Goal: Find specific page/section: Find specific page/section

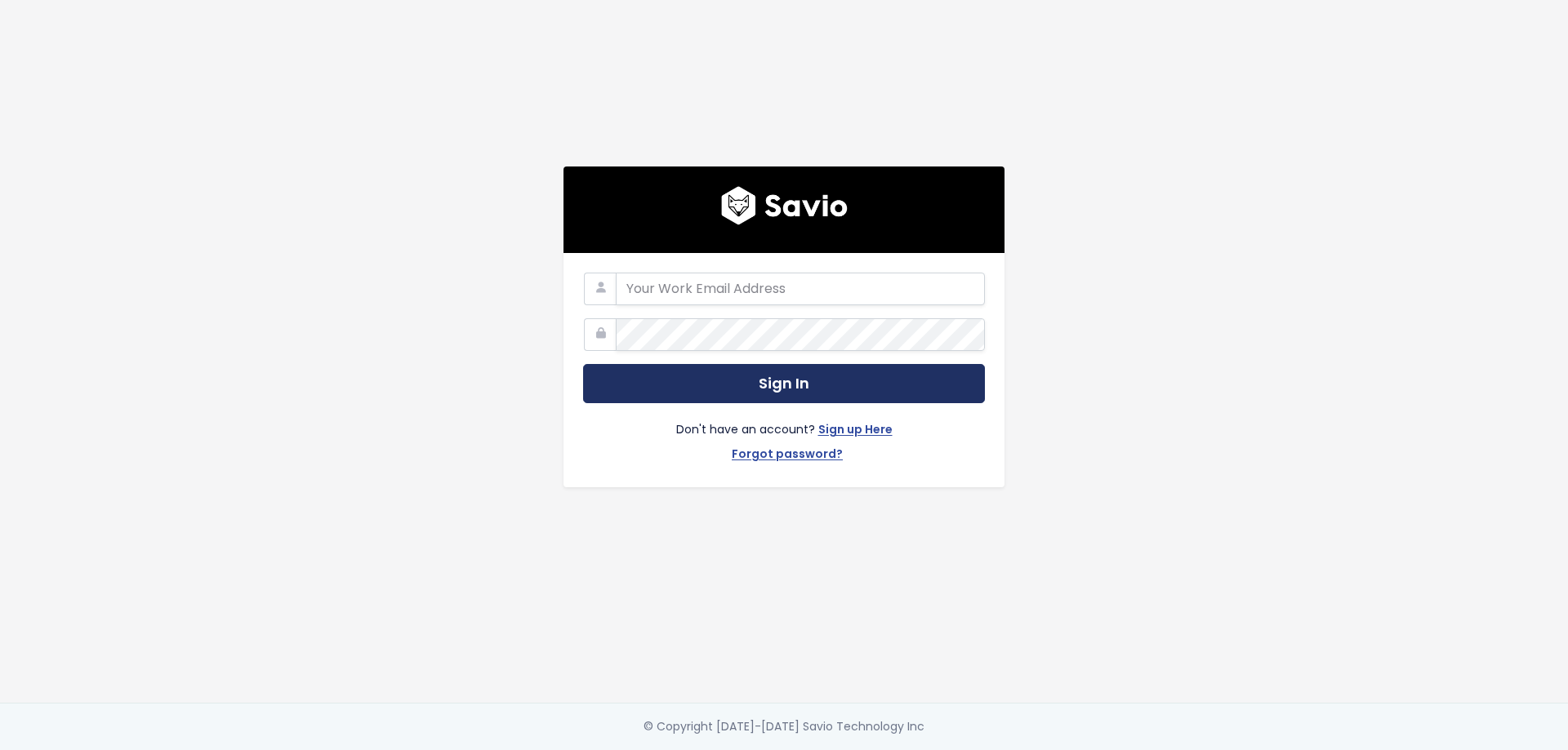
type input "[PERSON_NAME][EMAIL_ADDRESS][DOMAIN_NAME]"
click at [708, 370] on button "Sign In" at bounding box center [783, 384] width 401 height 40
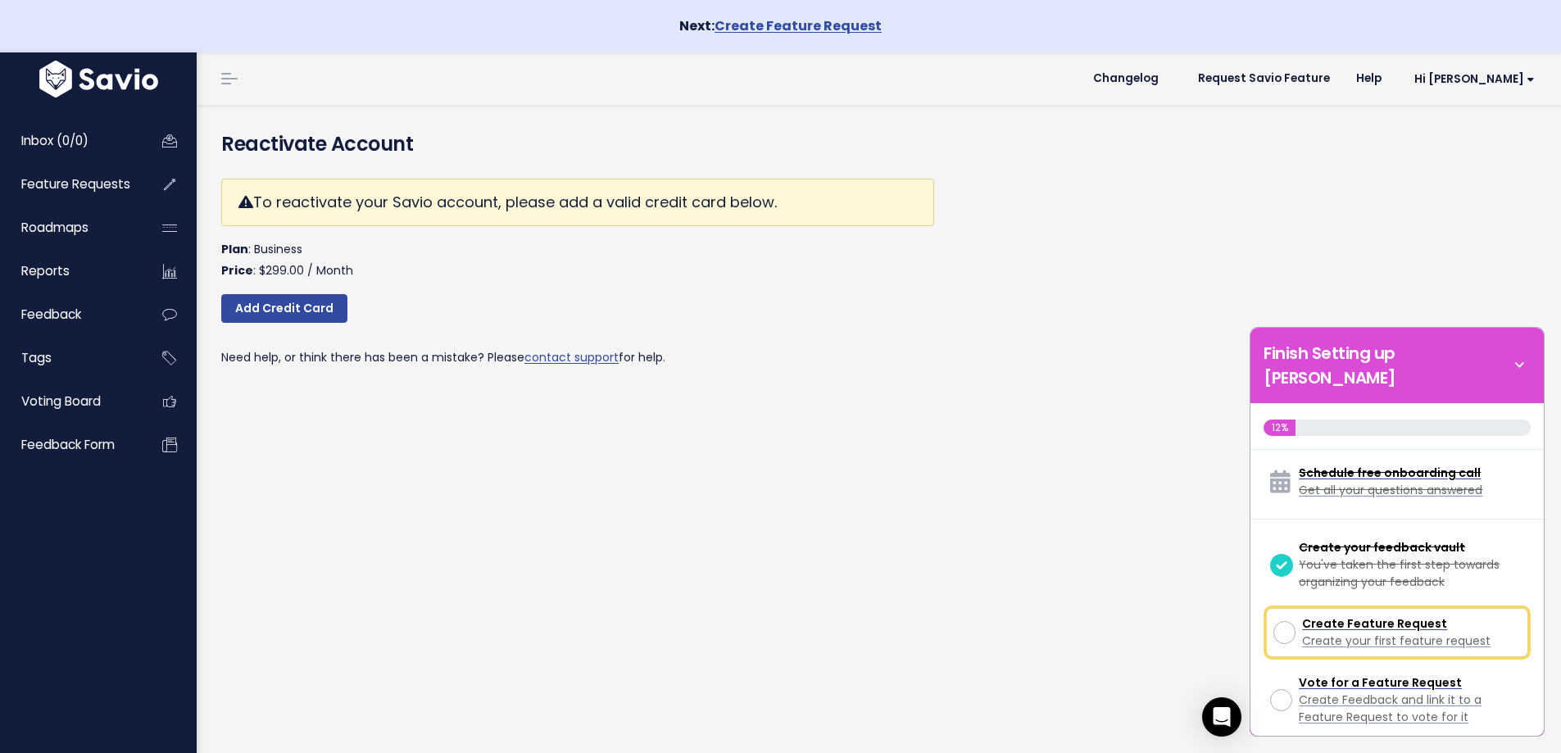
scroll to position [48, 0]
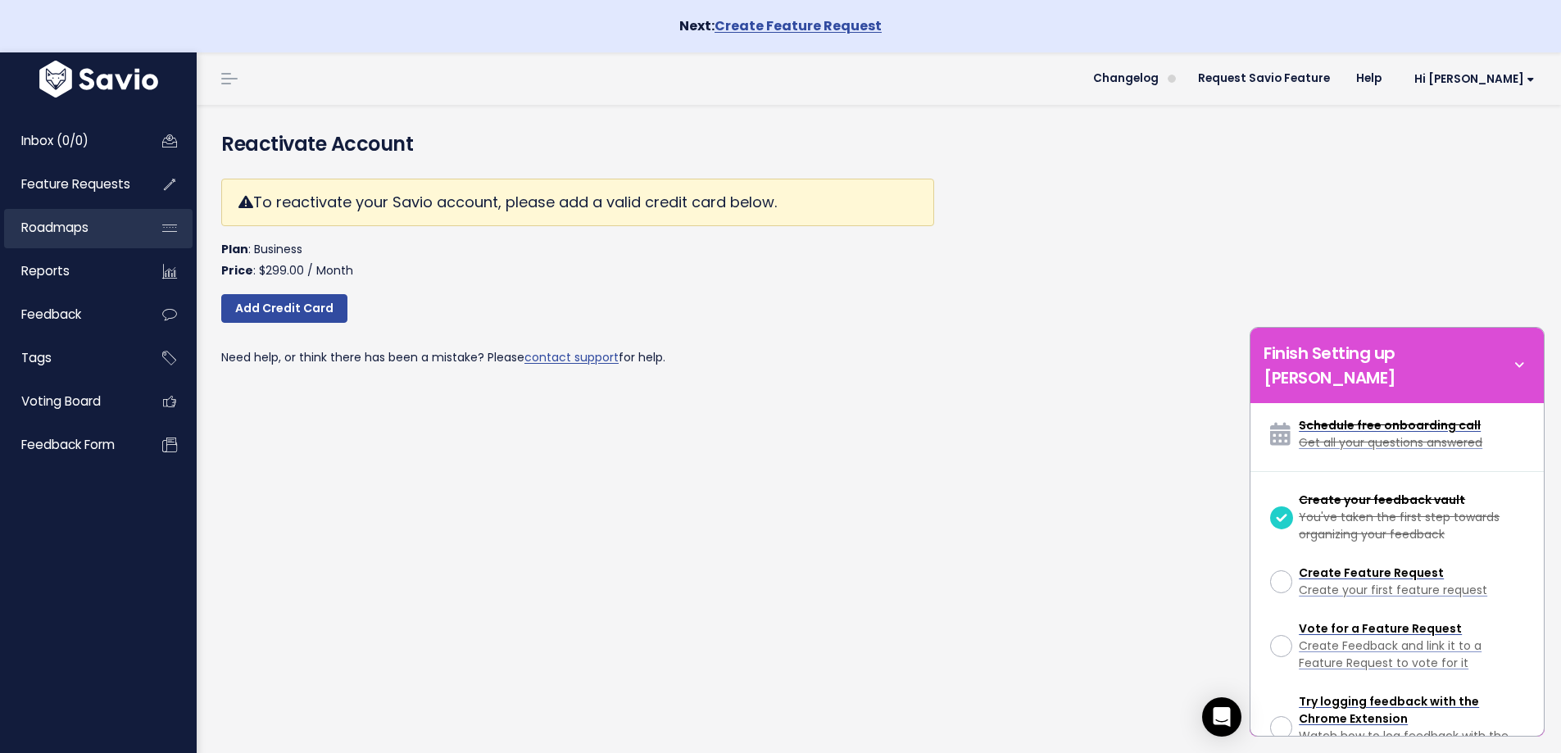
click at [42, 225] on span "Roadmaps" at bounding box center [54, 227] width 67 height 17
